Goal: Check status: Check status

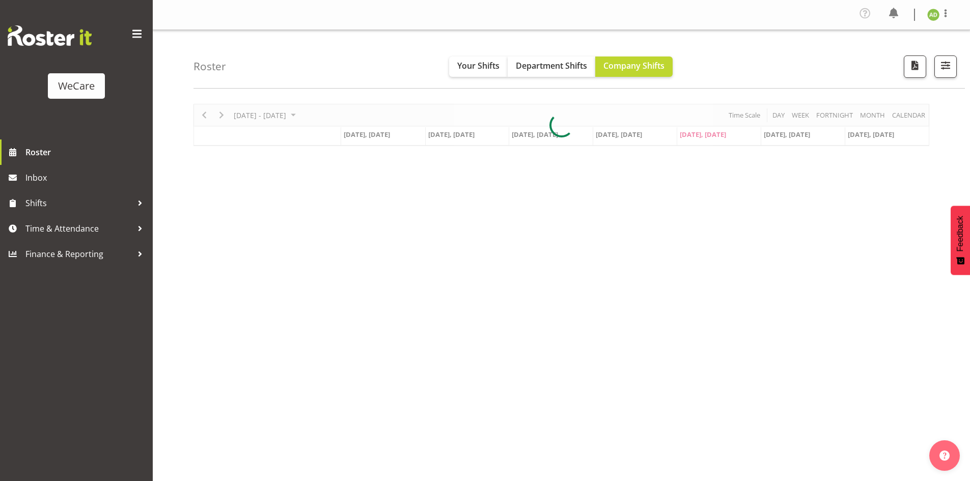
select select "location"
click at [945, 73] on button "button" at bounding box center [945, 67] width 22 height 22
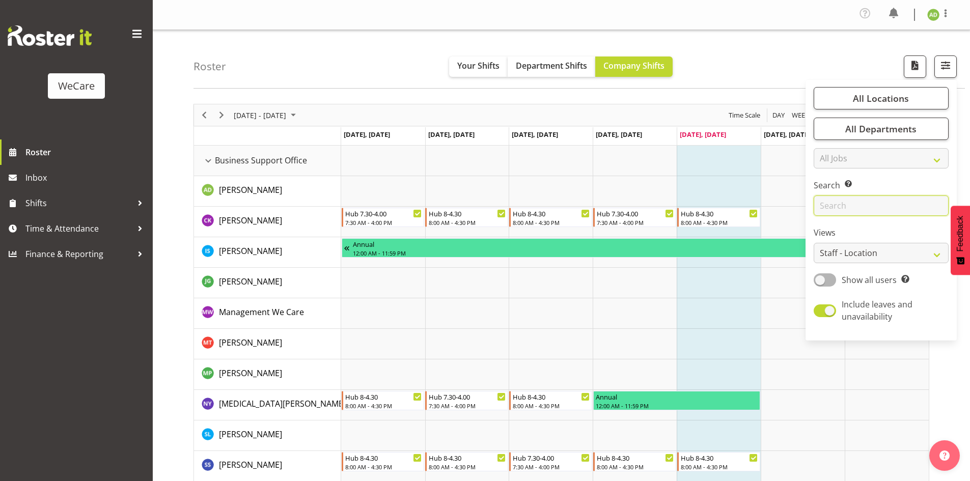
click at [860, 208] on input "text" at bounding box center [881, 206] width 135 height 20
click at [315, 57] on div "Roster Your Shifts Department Shifts Company Shifts All Locations Clear Busines…" at bounding box center [579, 59] width 771 height 59
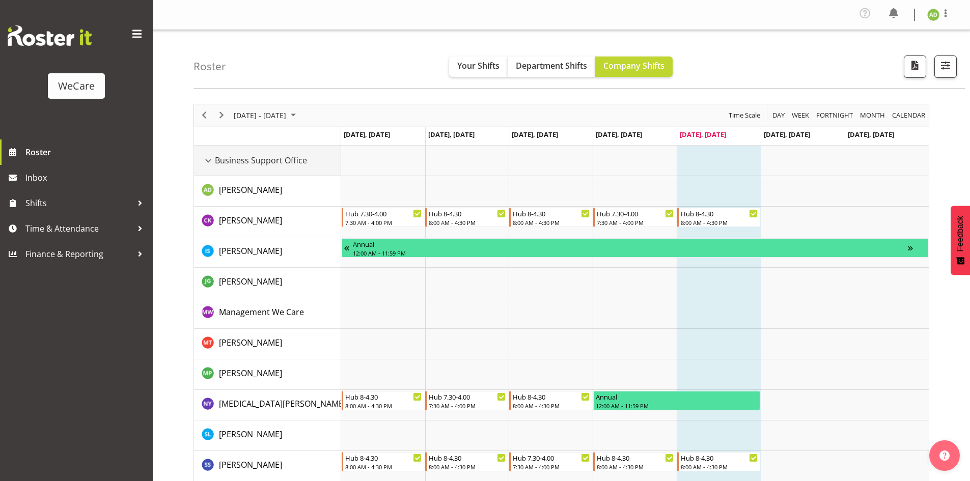
click at [207, 156] on div "Business Support Office resource" at bounding box center [208, 160] width 13 height 13
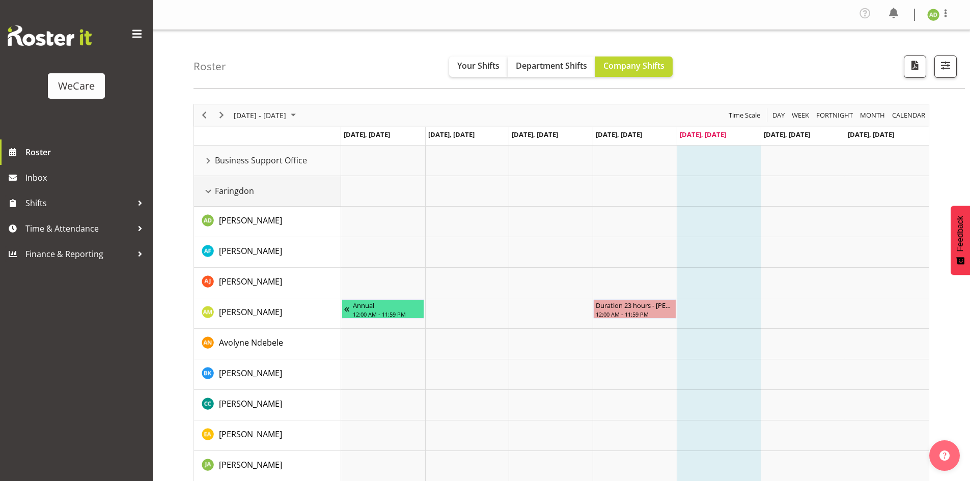
click at [208, 193] on div "Faringdon resource" at bounding box center [208, 191] width 13 height 13
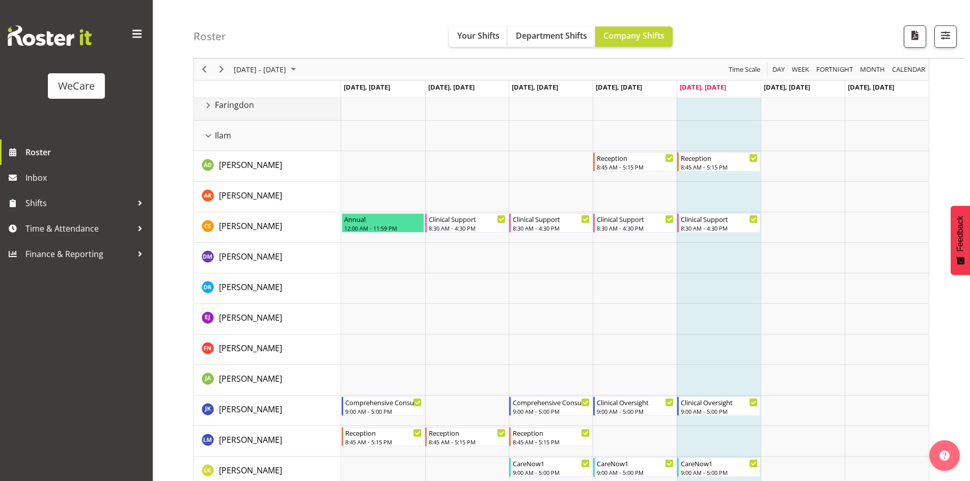
scroll to position [102, 0]
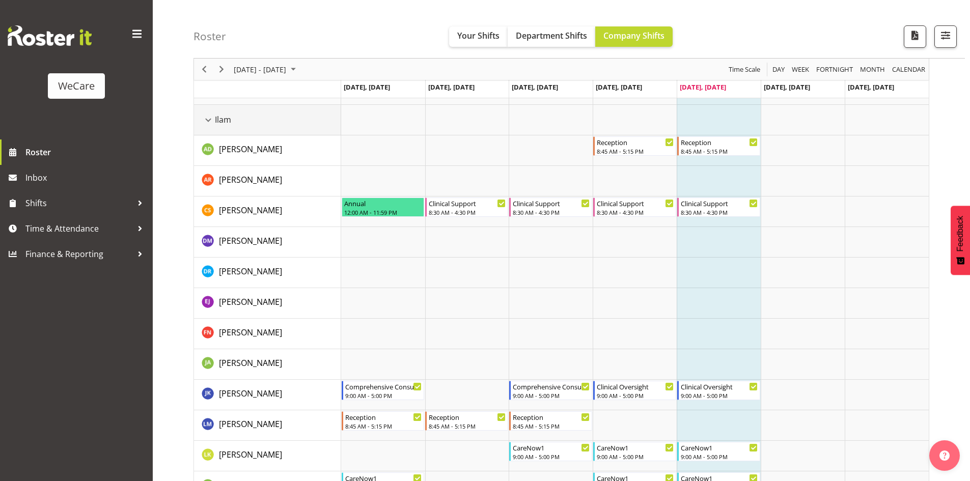
click at [207, 121] on div "Ilam resource" at bounding box center [208, 120] width 13 height 13
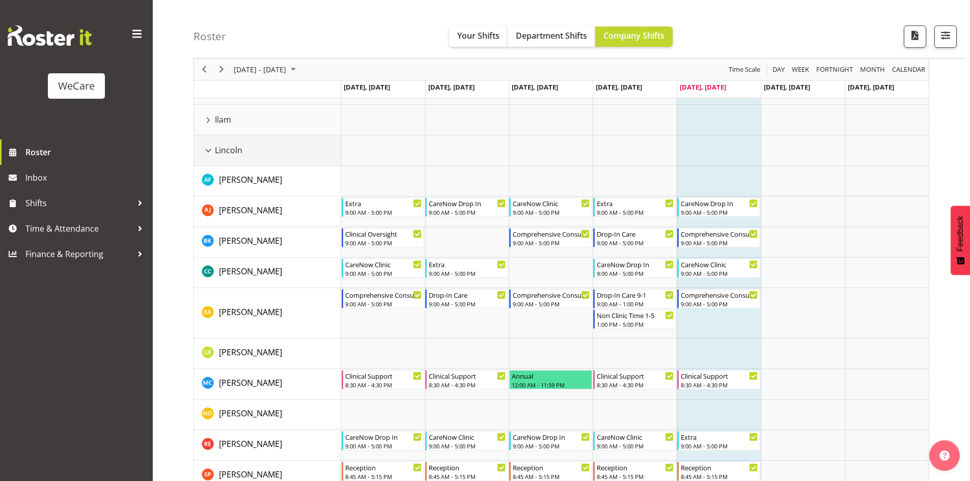
drag, startPoint x: 213, startPoint y: 148, endPoint x: 250, endPoint y: 193, distance: 58.0
click at [213, 147] on div "Lincoln resource" at bounding box center [208, 150] width 13 height 13
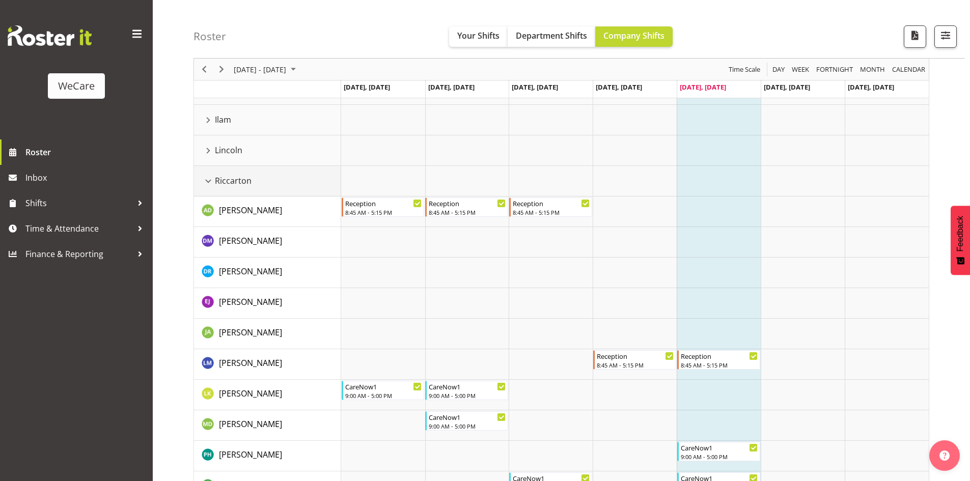
click at [208, 183] on div "Riccarton resource" at bounding box center [208, 181] width 13 height 13
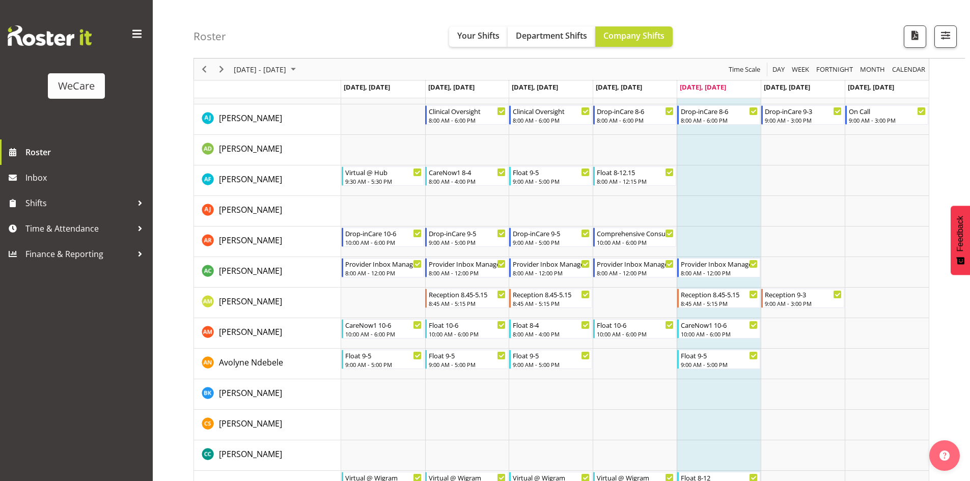
scroll to position [0, 0]
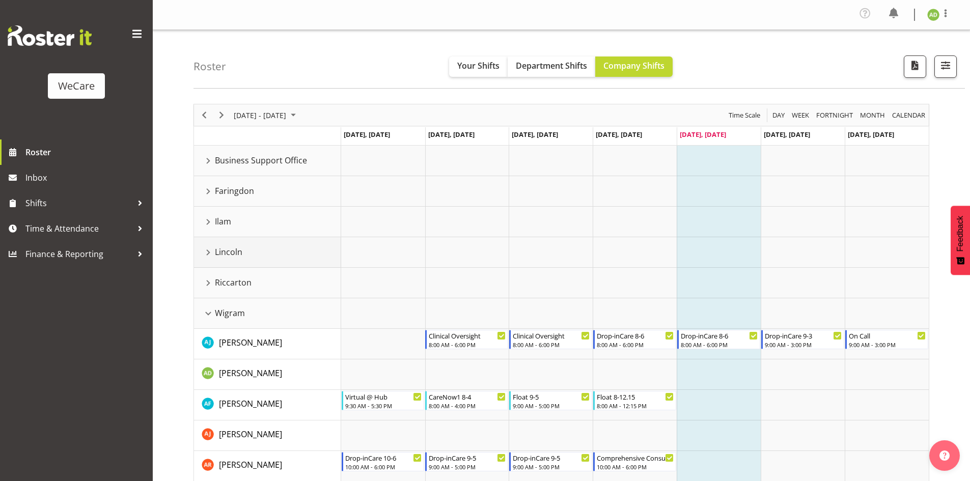
click at [209, 251] on div "Lincoln resource" at bounding box center [208, 252] width 13 height 13
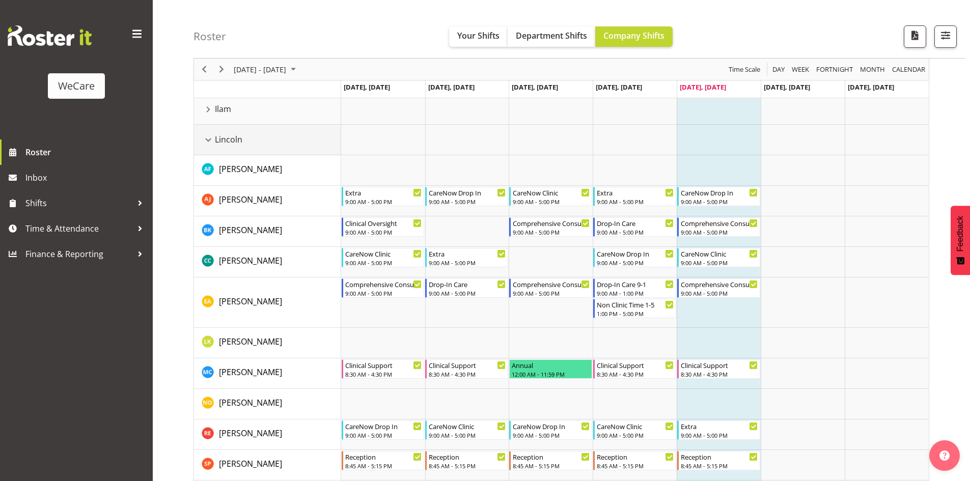
scroll to position [102, 0]
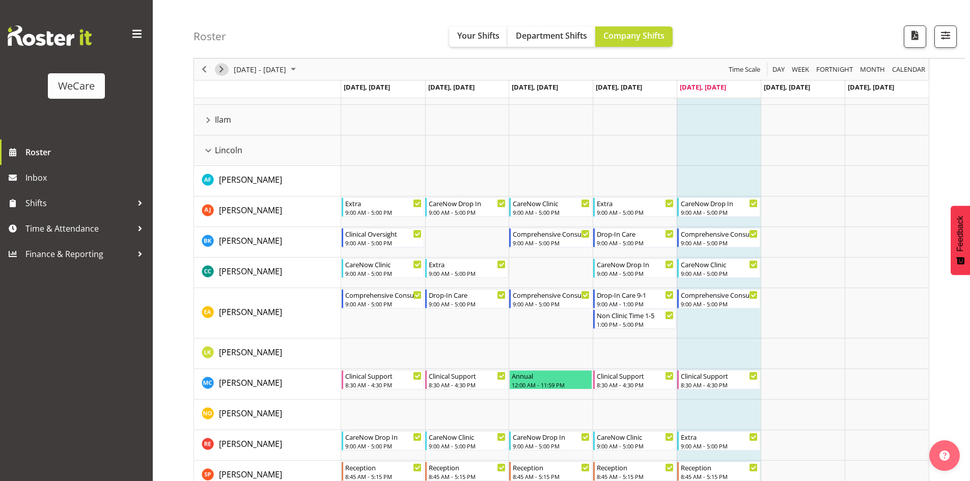
click at [226, 71] on span "Next" at bounding box center [221, 69] width 12 height 13
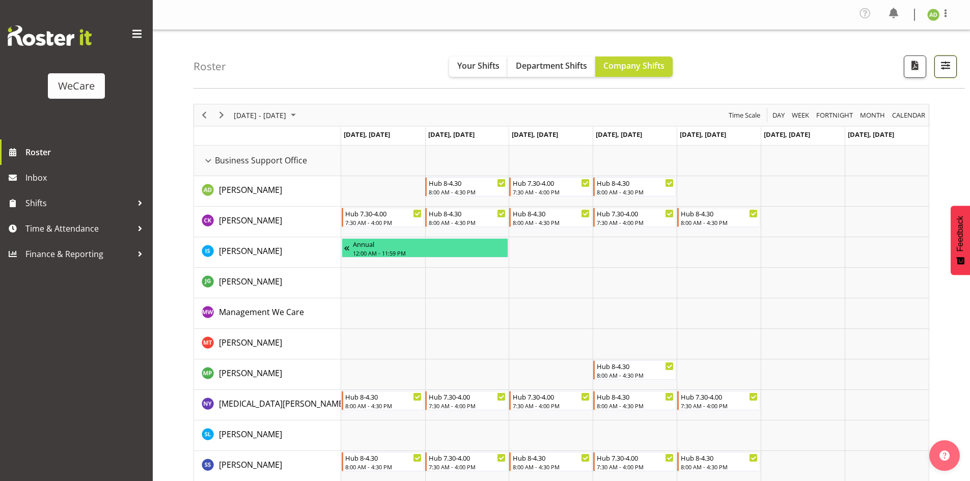
click at [944, 62] on span "button" at bounding box center [945, 65] width 13 height 13
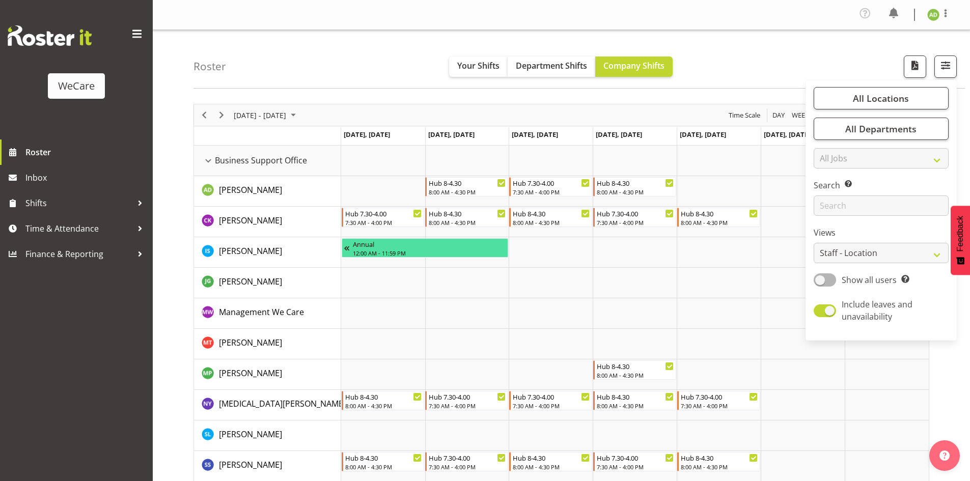
click at [748, 78] on div "Roster Your Shifts Department Shifts Company Shifts All Locations Clear Busines…" at bounding box center [579, 59] width 771 height 59
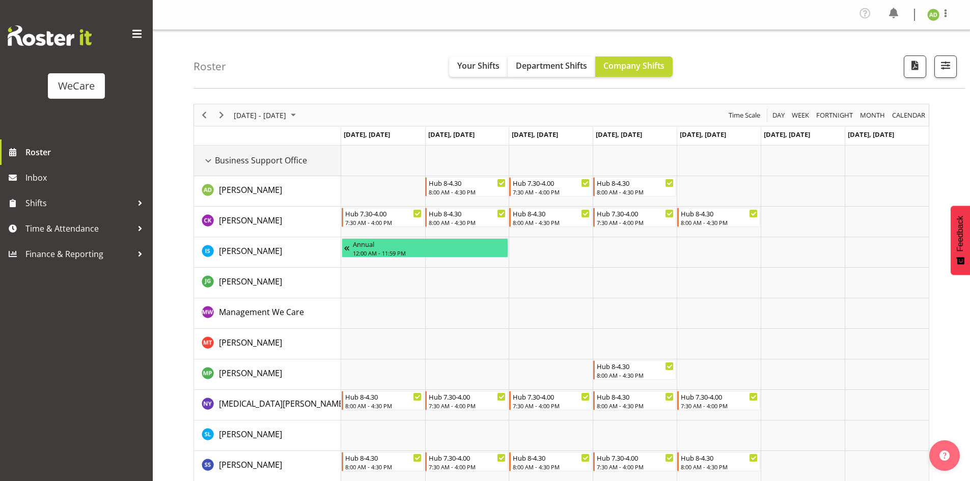
click at [209, 157] on div "Business Support Office resource" at bounding box center [208, 160] width 13 height 13
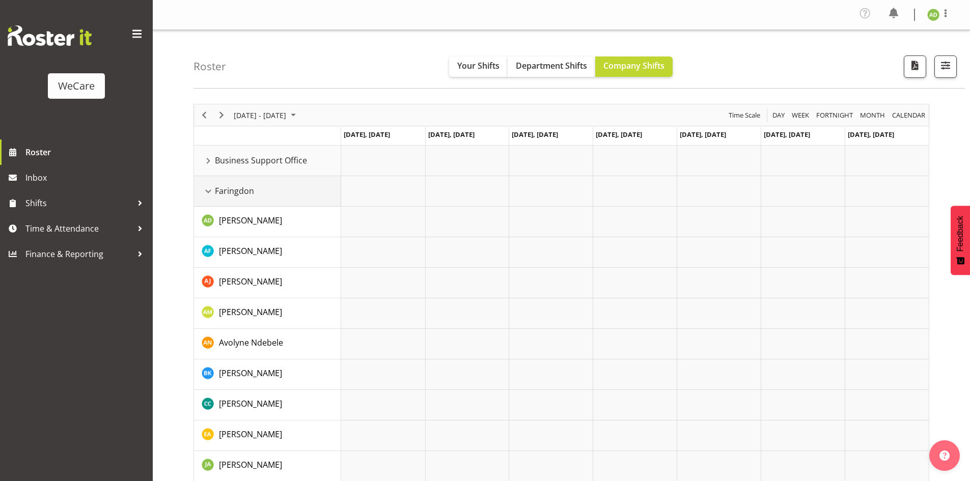
click at [211, 185] on div "Faringdon resource" at bounding box center [208, 191] width 13 height 13
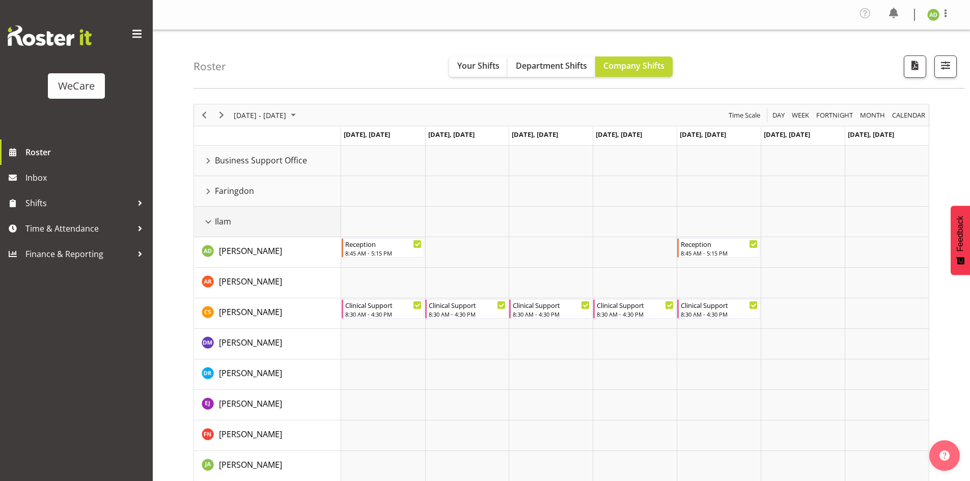
click at [207, 221] on div "Ilam resource" at bounding box center [208, 221] width 13 height 13
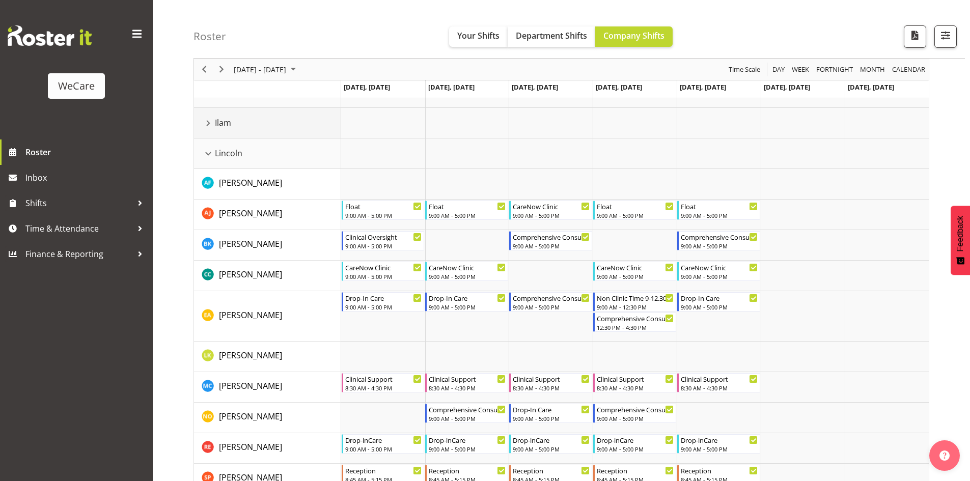
scroll to position [153, 0]
